Goal: Use online tool/utility: Utilize a website feature to perform a specific function

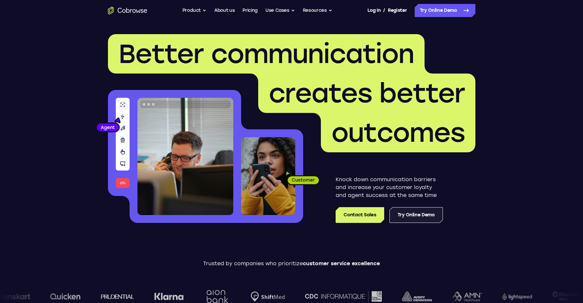
click at [412, 215] on link "Try Online Demo" at bounding box center [415, 215] width 53 height 16
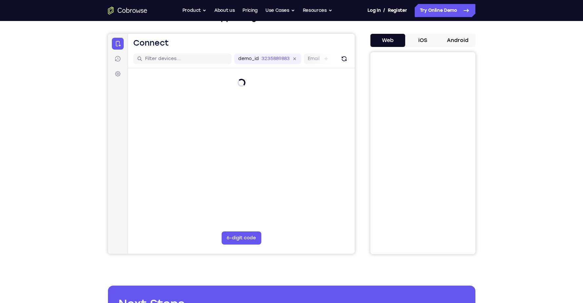
scroll to position [36, 0]
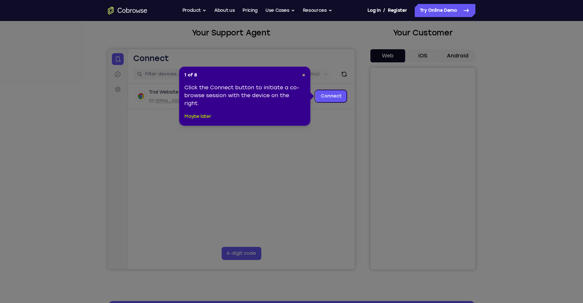
click at [204, 119] on button "Maybe later" at bounding box center [197, 117] width 27 height 8
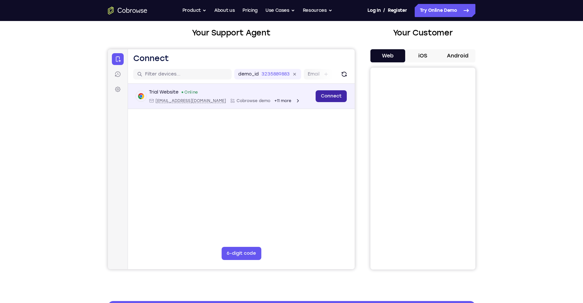
click at [321, 97] on link "Connect" at bounding box center [330, 96] width 31 height 12
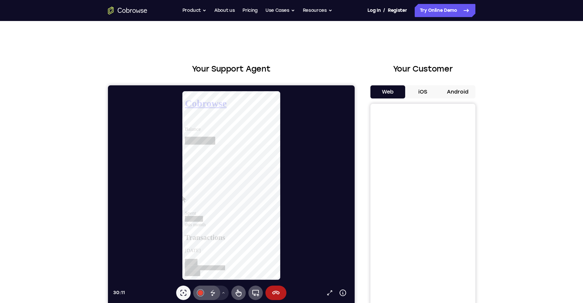
scroll to position [11, 0]
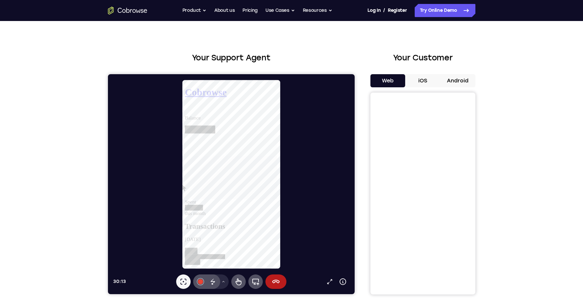
click at [415, 81] on button "iOS" at bounding box center [422, 80] width 35 height 13
click at [454, 80] on button "Android" at bounding box center [457, 80] width 35 height 13
click at [390, 81] on button "Web" at bounding box center [387, 80] width 35 height 13
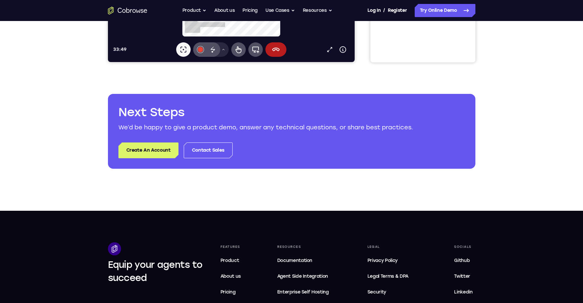
scroll to position [0, 0]
